Goal: Contribute content

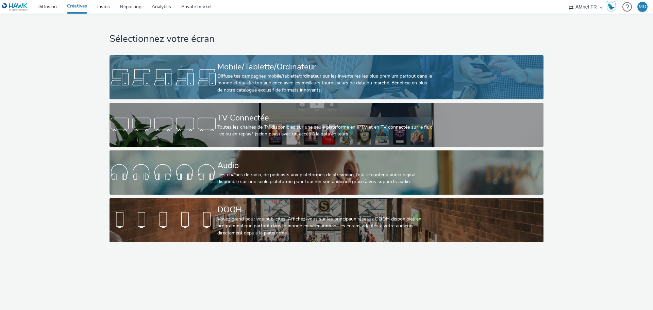
click at [289, 70] on div "Mobile/Tablette/Ordinateur" at bounding box center [325, 67] width 216 height 12
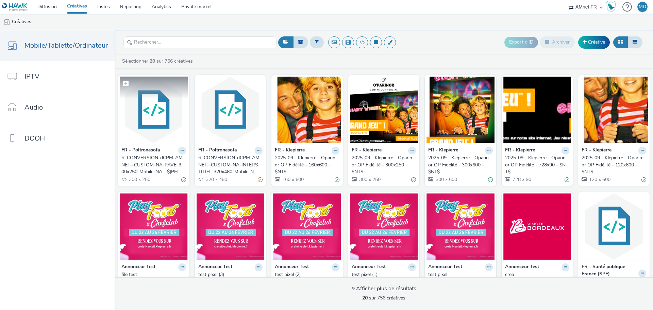
click at [153, 110] on img at bounding box center [154, 110] width 68 height 66
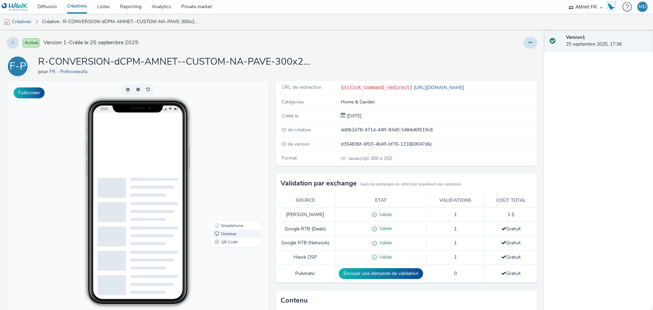
click at [227, 233] on link "Desktop" at bounding box center [236, 234] width 48 height 8
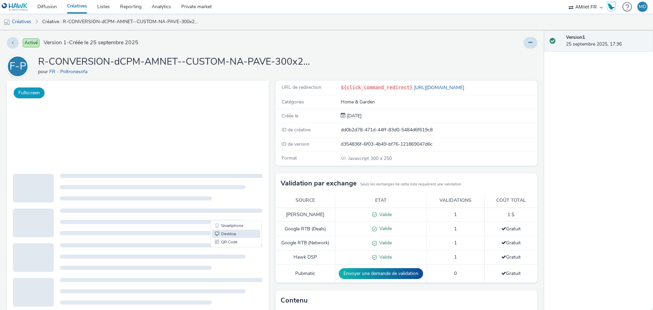
click at [34, 92] on button "Fullscreen" at bounding box center [29, 92] width 31 height 11
click at [48, 6] on link "Diffusion" at bounding box center [47, 7] width 30 height 14
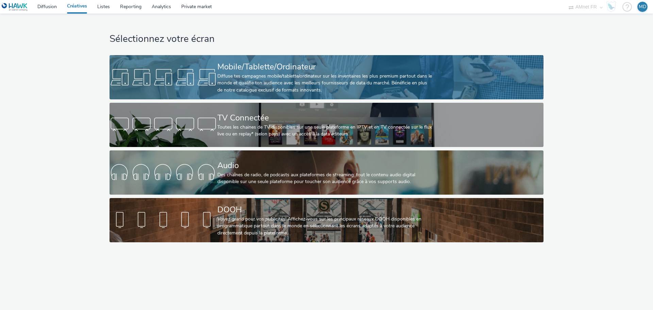
click at [298, 73] on div "Diffuse tes campagnes mobile/tablette/ordinateur sur les inventaires les plus p…" at bounding box center [325, 83] width 216 height 21
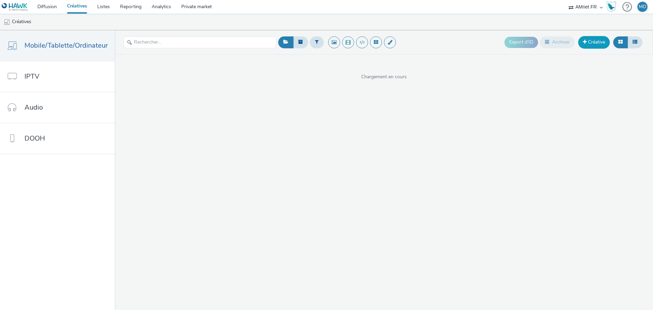
click at [598, 44] on link "Créative" at bounding box center [594, 42] width 32 height 12
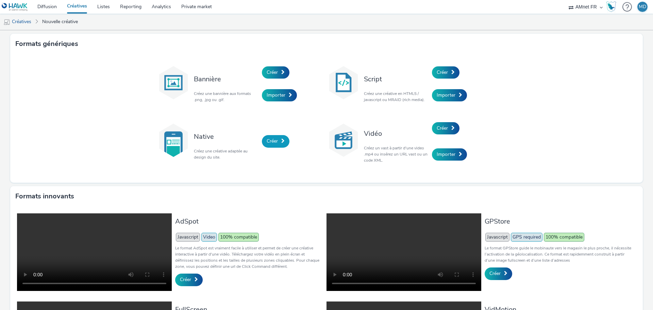
click at [271, 143] on span "Créer" at bounding box center [272, 141] width 11 height 6
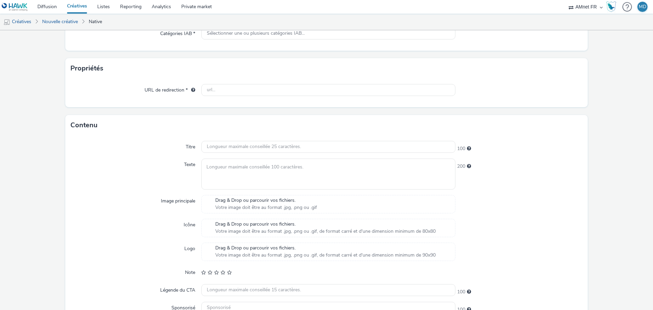
scroll to position [105, 0]
click at [263, 204] on span "Drag & Drop ou parcourir vos fichiers." at bounding box center [266, 201] width 102 height 7
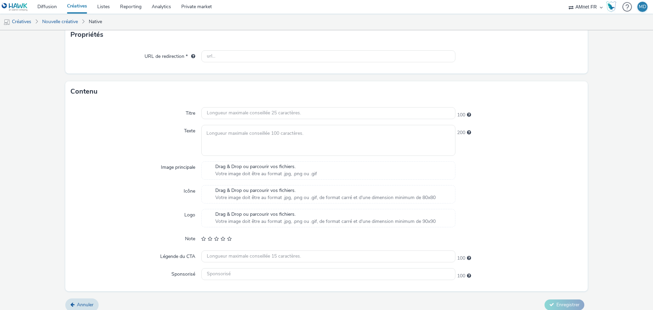
scroll to position [146, 0]
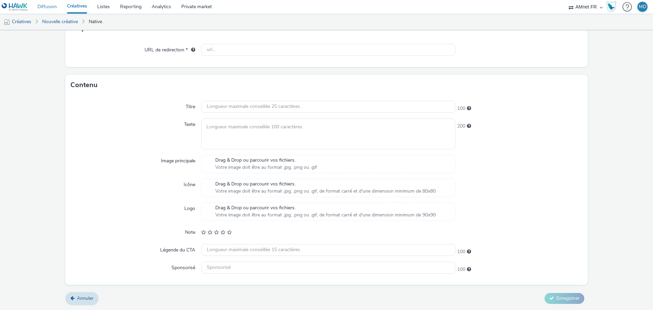
click at [47, 5] on link "Diffusion" at bounding box center [47, 7] width 30 height 14
